Goal: Check status: Check status

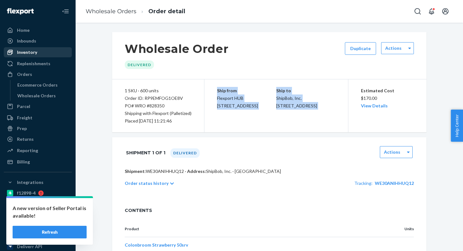
click at [37, 56] on div "Inventory" at bounding box center [37, 52] width 67 height 9
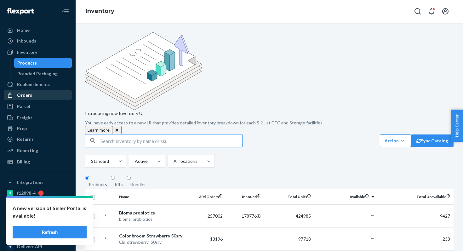
click at [27, 100] on link "Orders" at bounding box center [38, 95] width 68 height 10
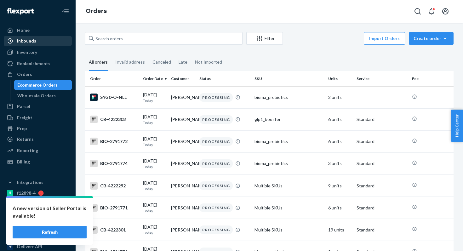
click at [25, 37] on div "Inbounds" at bounding box center [37, 41] width 67 height 9
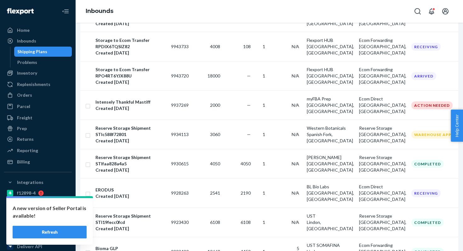
scroll to position [1368, 0]
click at [214, 102] on span "2000" at bounding box center [215, 104] width 10 height 5
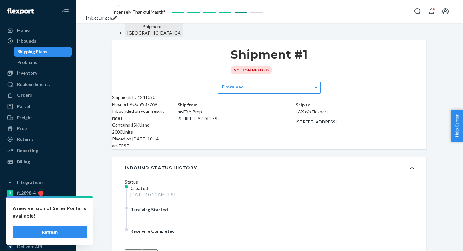
click at [162, 108] on div "Flexport PO# 9937269" at bounding box center [138, 104] width 53 height 7
copy div "9937269"
